Goal: Navigation & Orientation: Go to known website

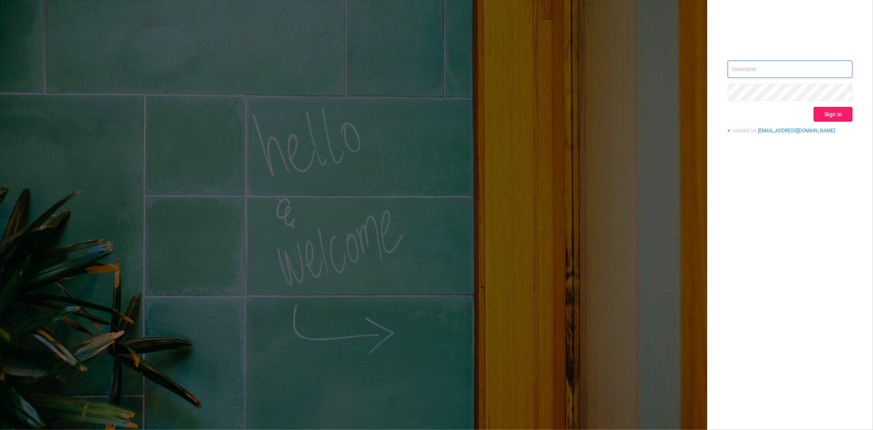
type input "steve@protected.media"
click at [837, 108] on button "Sign in" at bounding box center [833, 114] width 39 height 15
